Goal: Transaction & Acquisition: Purchase product/service

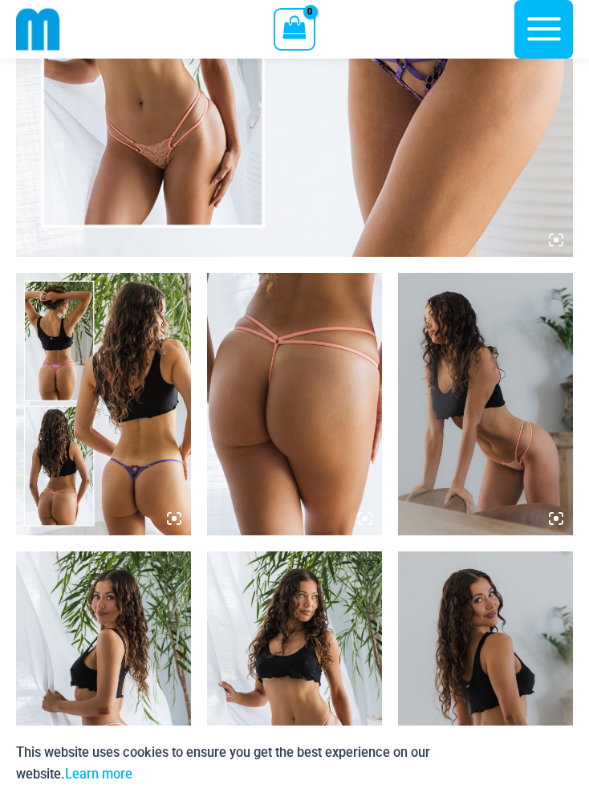
scroll to position [699, 0]
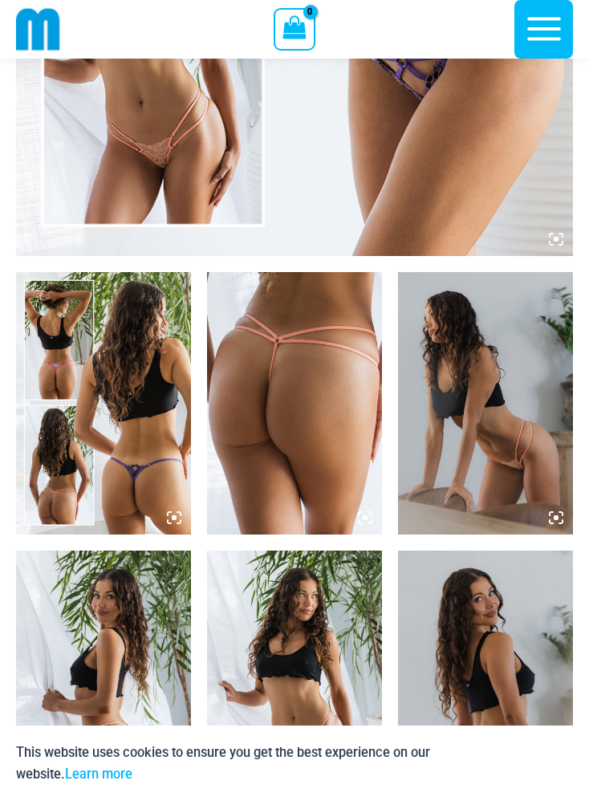
click at [308, 417] on img at bounding box center [294, 403] width 175 height 263
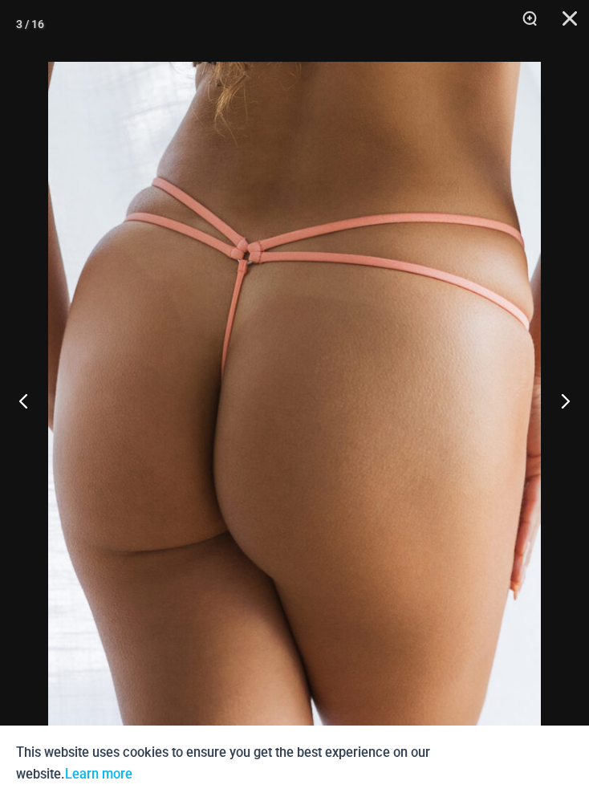
click at [577, 434] on button "Next" at bounding box center [559, 401] width 60 height 80
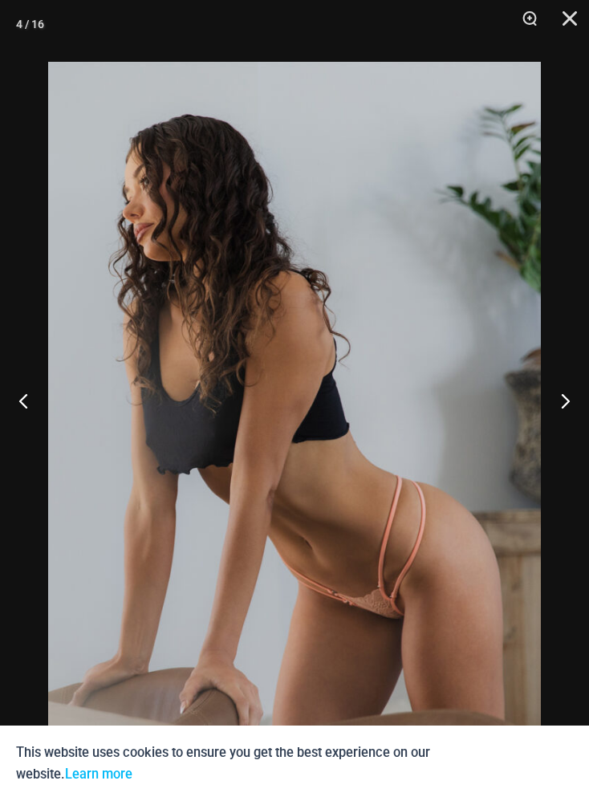
click at [580, 418] on button "Next" at bounding box center [559, 401] width 60 height 80
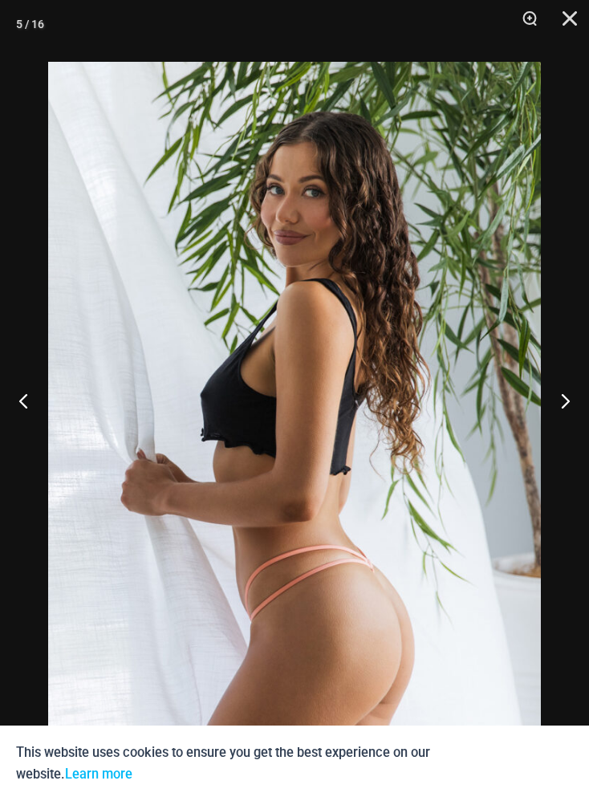
click at [583, 416] on button "Next" at bounding box center [559, 401] width 60 height 80
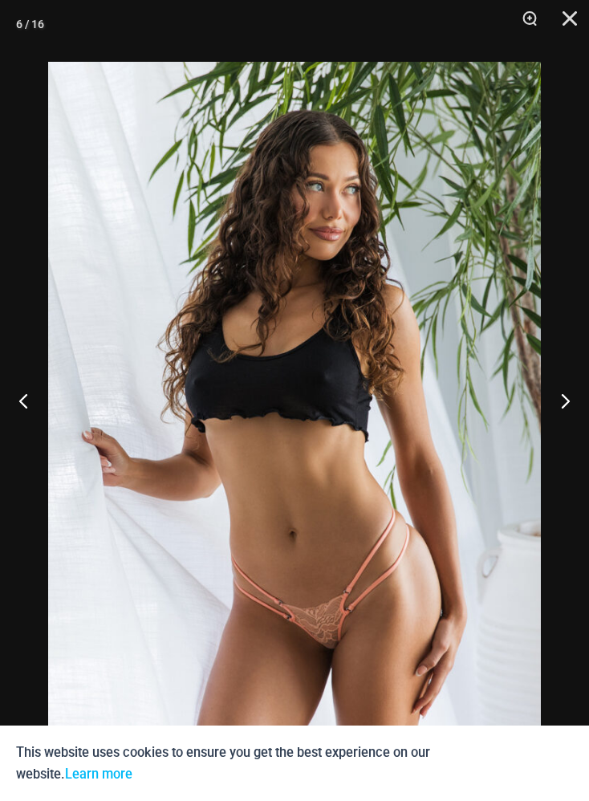
click at [576, 419] on button "Next" at bounding box center [559, 401] width 60 height 80
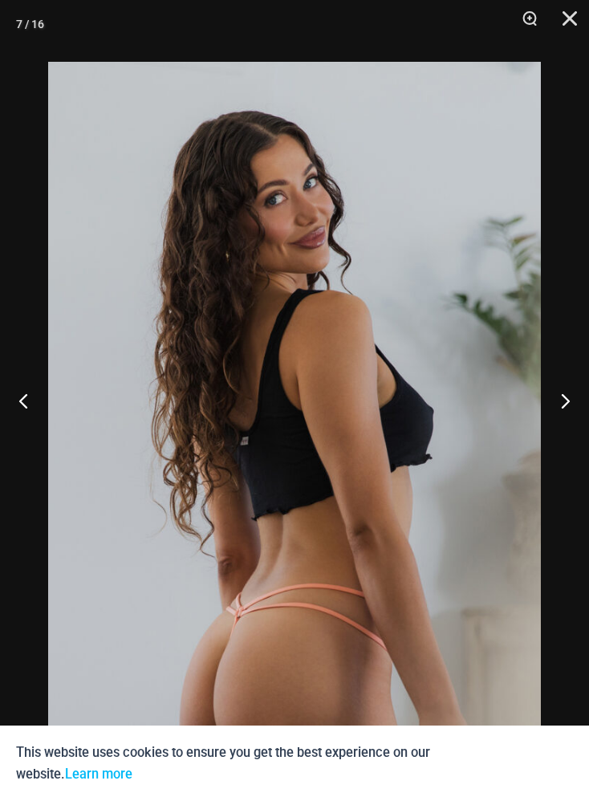
click at [573, 421] on button "Next" at bounding box center [559, 401] width 60 height 80
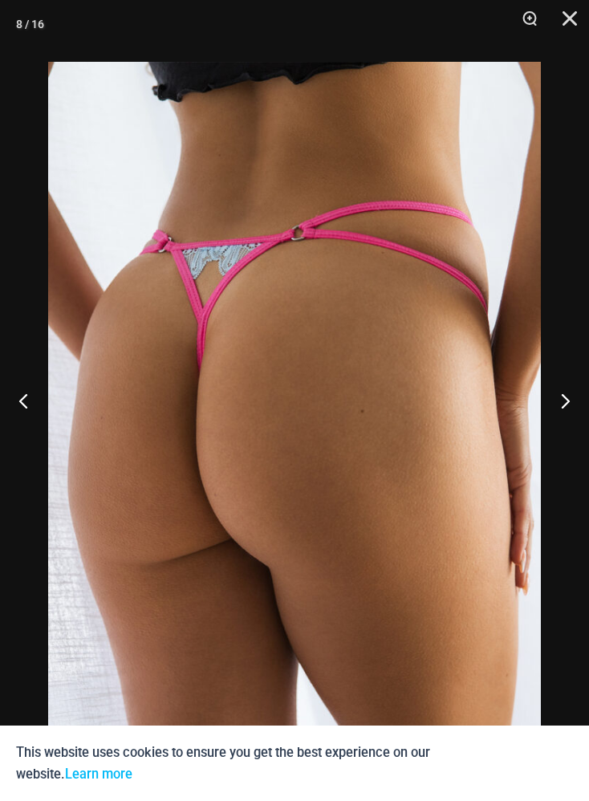
click at [568, 425] on button "Next" at bounding box center [559, 401] width 60 height 80
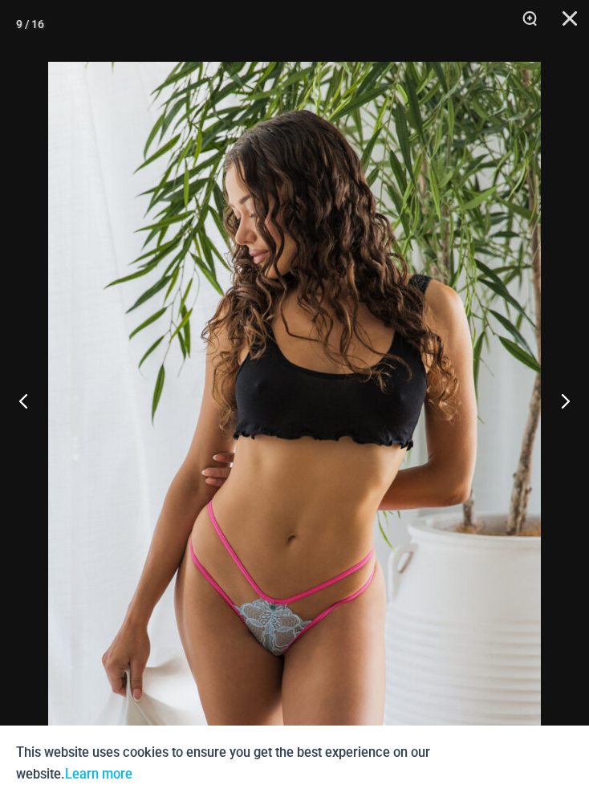
click at [565, 421] on button "Next" at bounding box center [559, 401] width 60 height 80
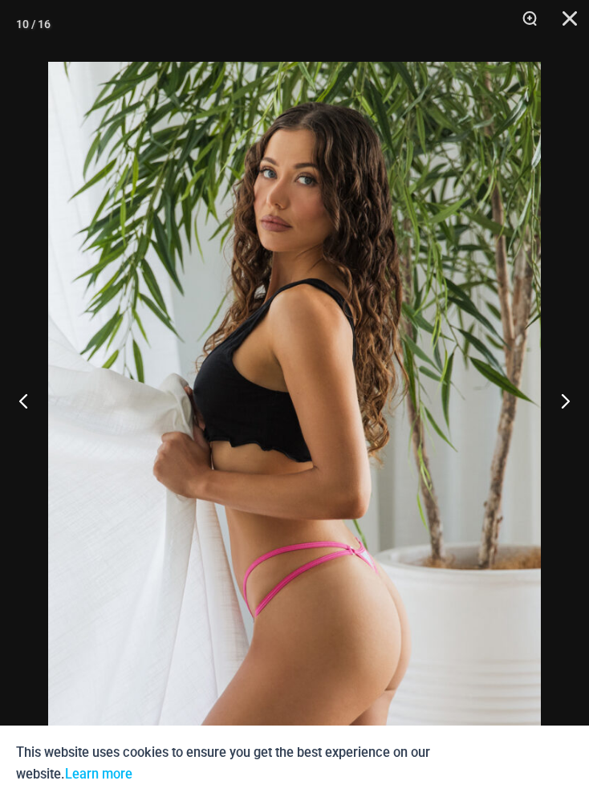
click at [562, 421] on button "Next" at bounding box center [559, 401] width 60 height 80
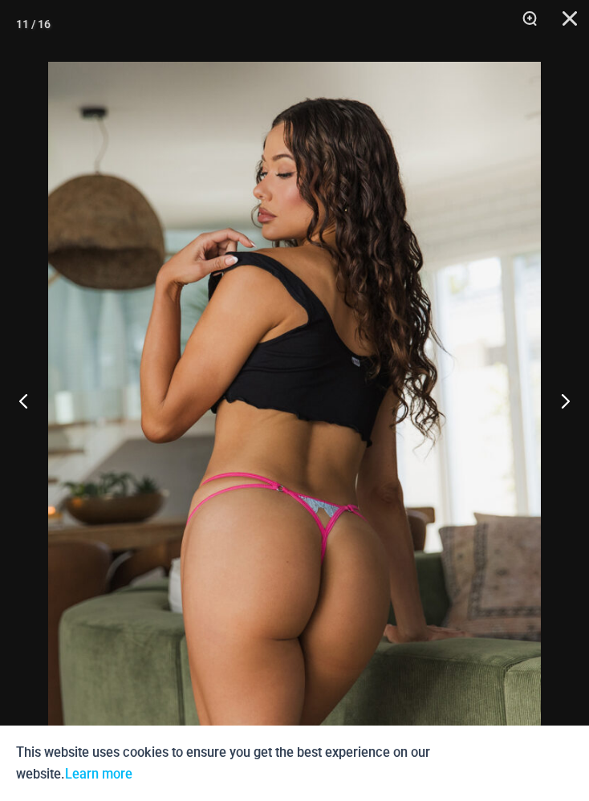
click at [562, 421] on button "Next" at bounding box center [559, 401] width 60 height 80
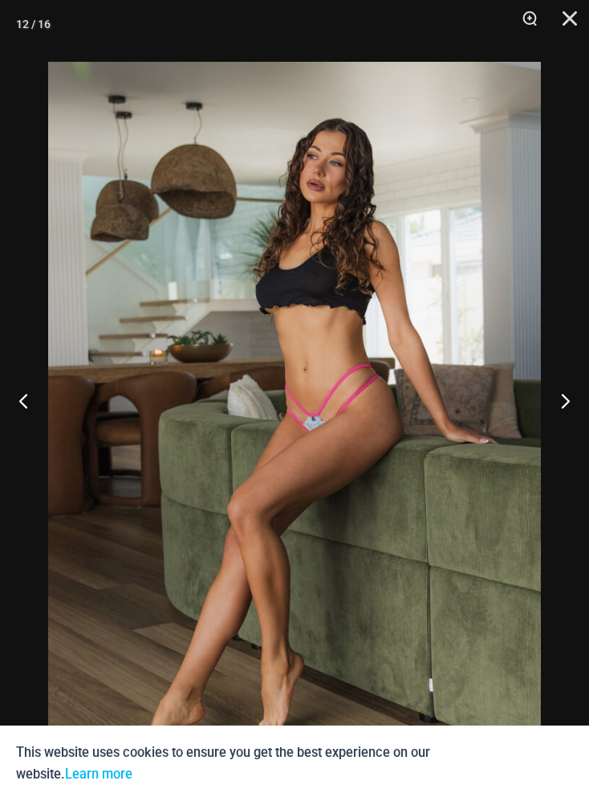
click at [561, 422] on button "Next" at bounding box center [559, 401] width 60 height 80
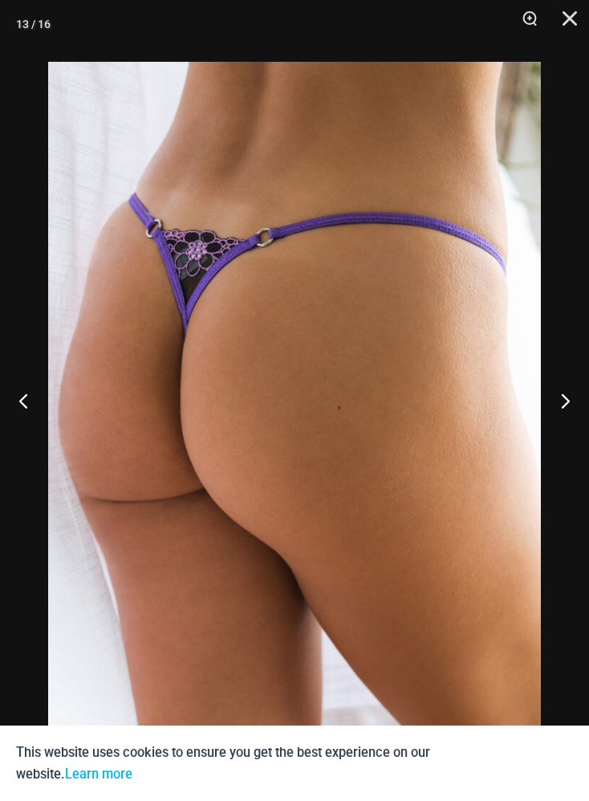
click at [548, 421] on button "Next" at bounding box center [559, 401] width 60 height 80
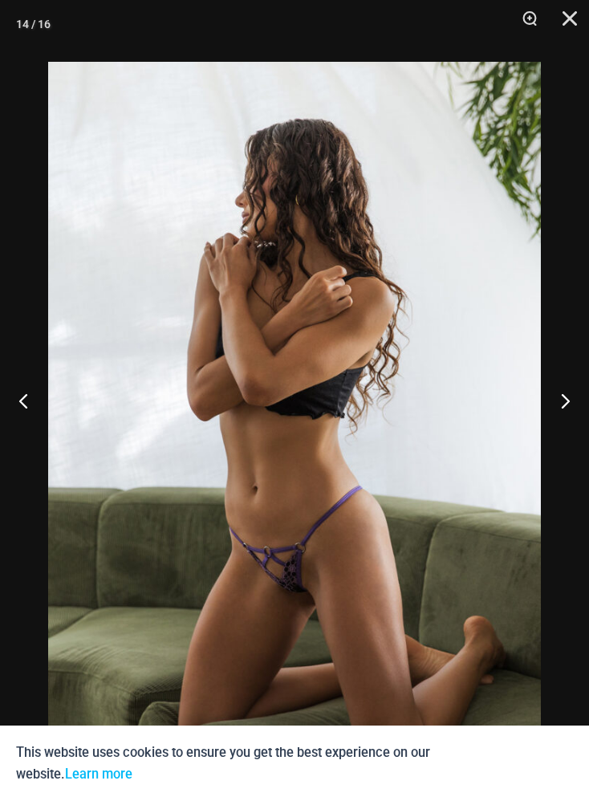
click at [584, 22] on button "Close" at bounding box center [564, 24] width 40 height 48
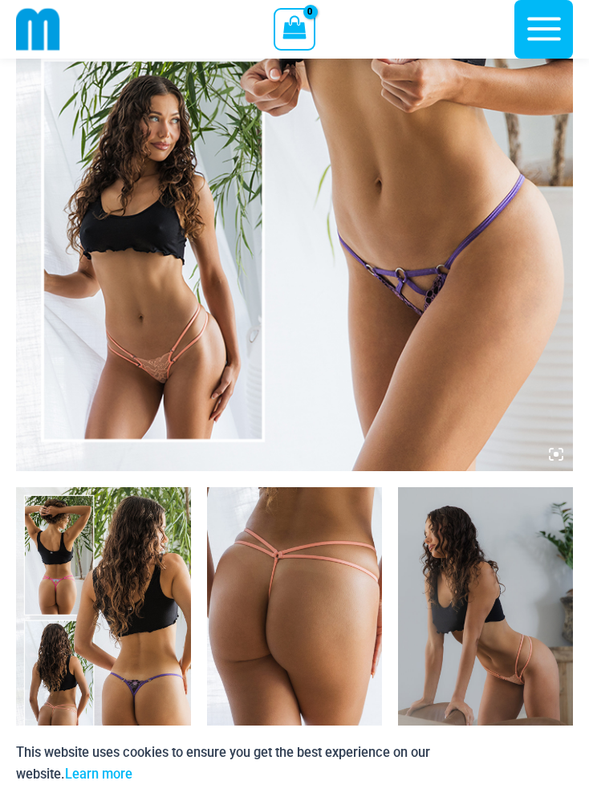
scroll to position [480, 0]
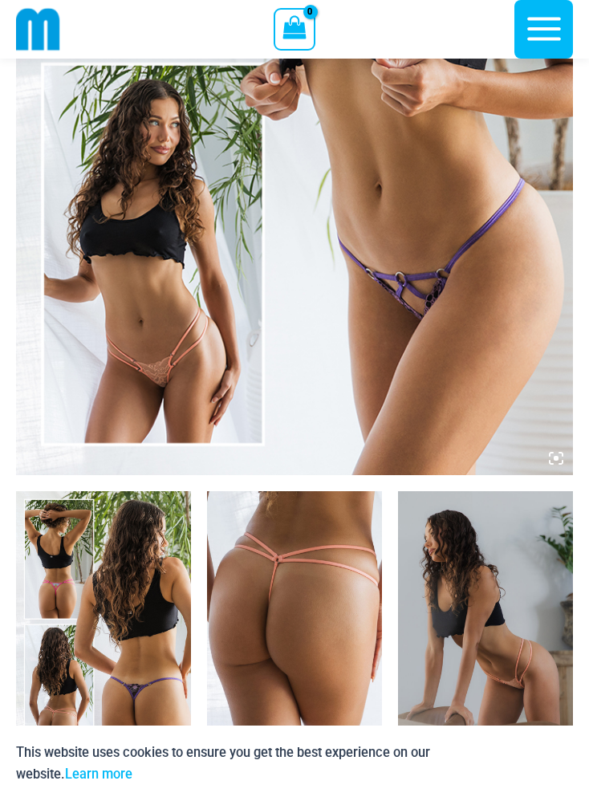
click at [458, 317] on img at bounding box center [294, 57] width 557 height 836
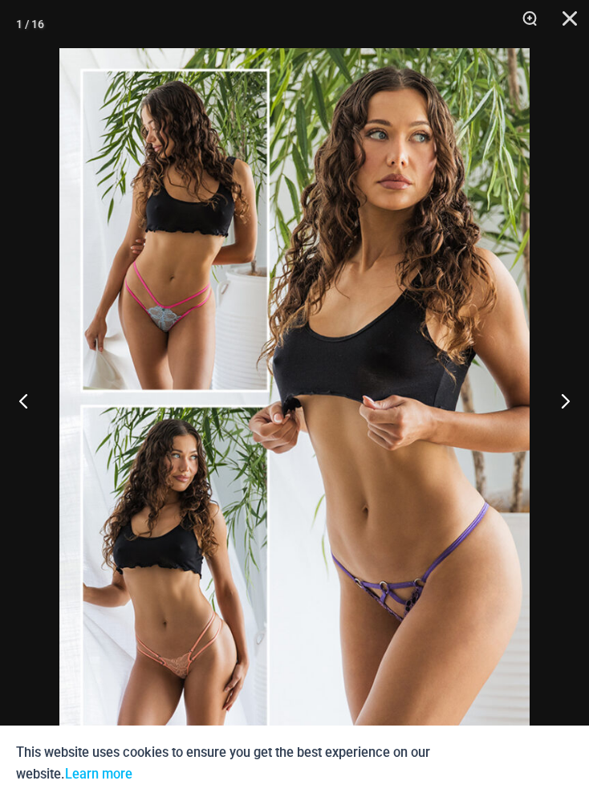
click at [434, 544] on img at bounding box center [294, 400] width 471 height 705
click at [409, 464] on img at bounding box center [294, 400] width 471 height 705
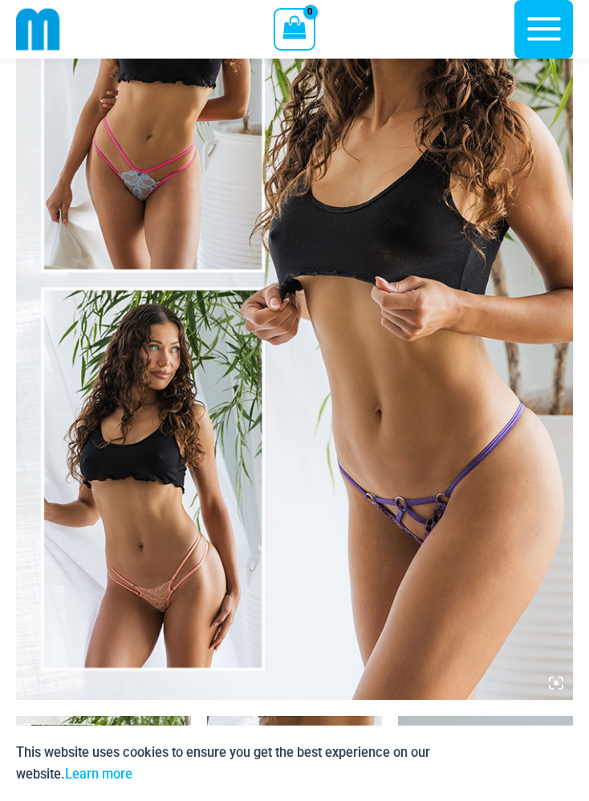
scroll to position [251, 0]
